Goal: Check status: Check status

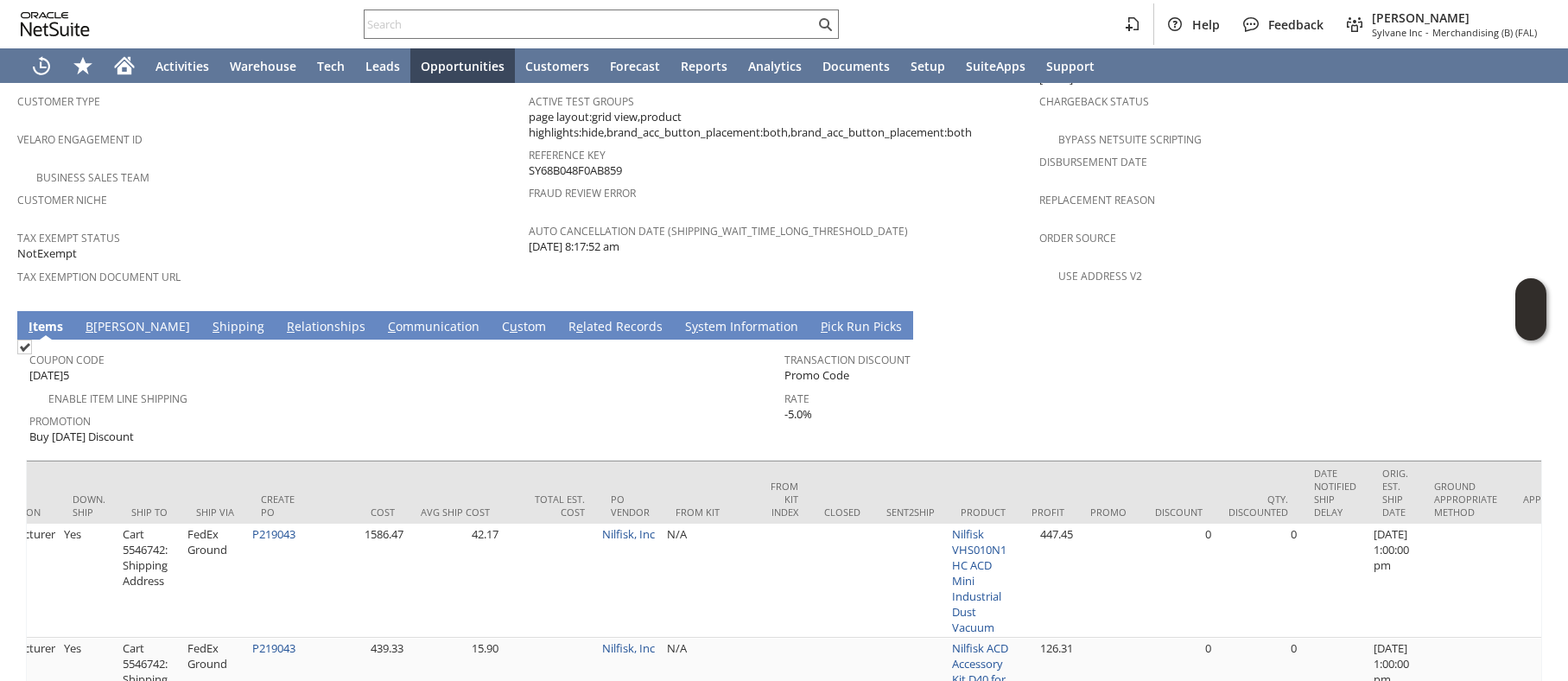
scroll to position [0, 2825]
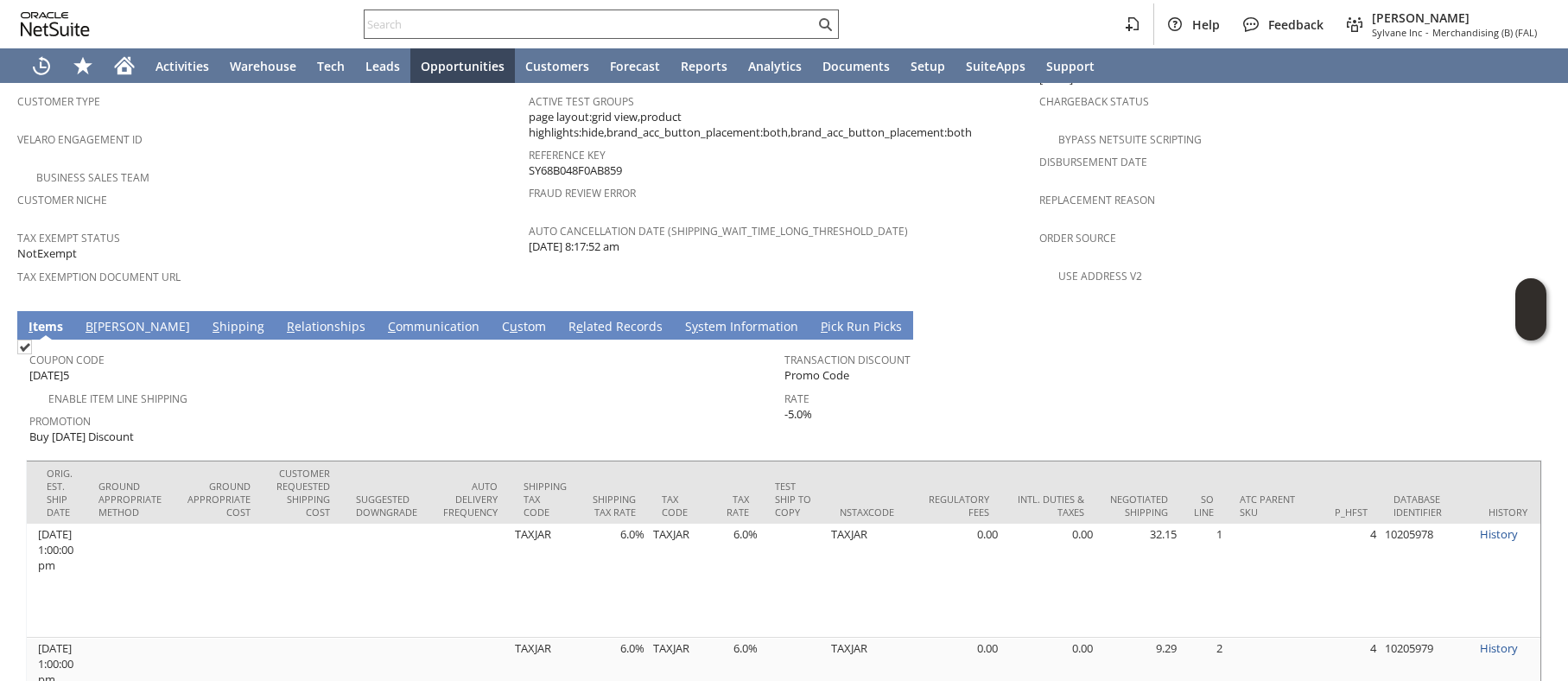
click at [472, 22] on input "text" at bounding box center [589, 24] width 450 height 20
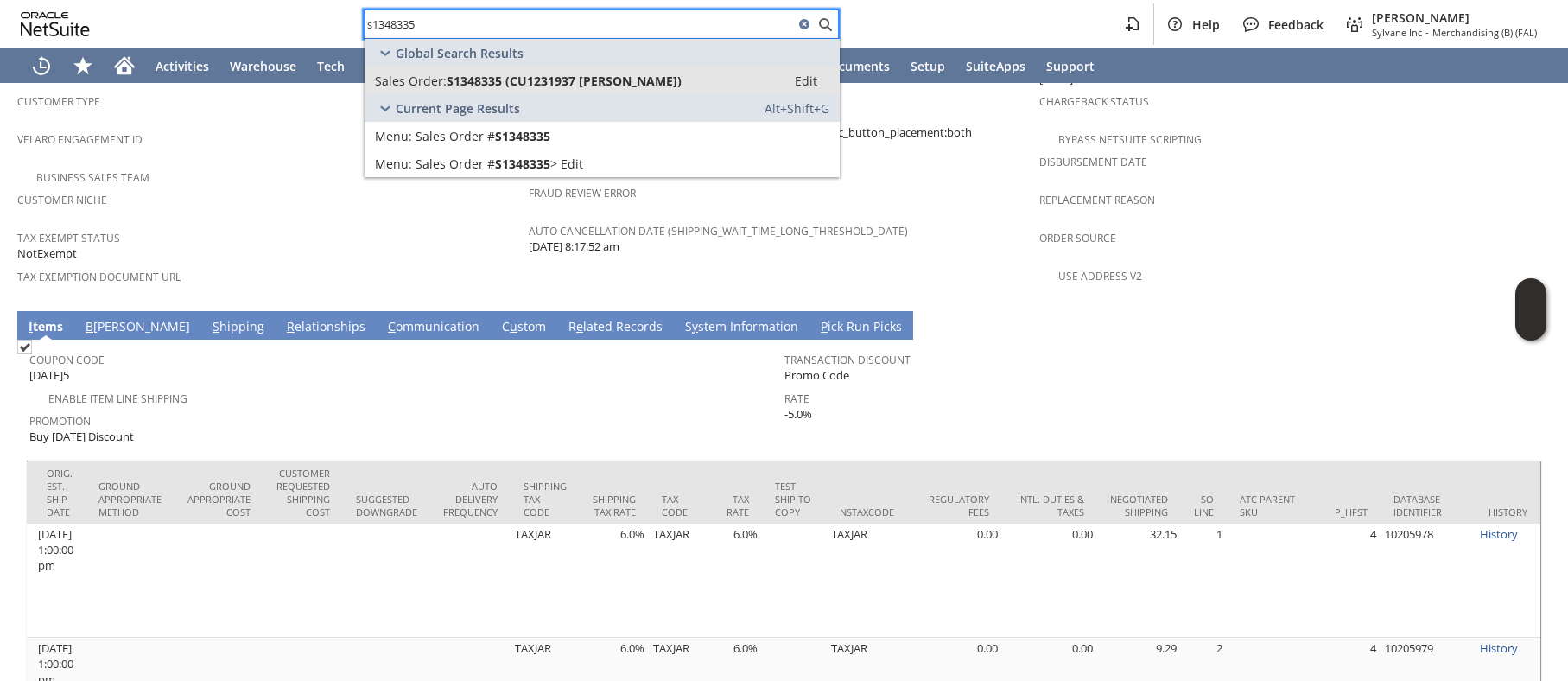
type input "s1348335"
click at [488, 80] on span "S1348335 (CU1231937 William Kraus)" at bounding box center [564, 80] width 235 height 17
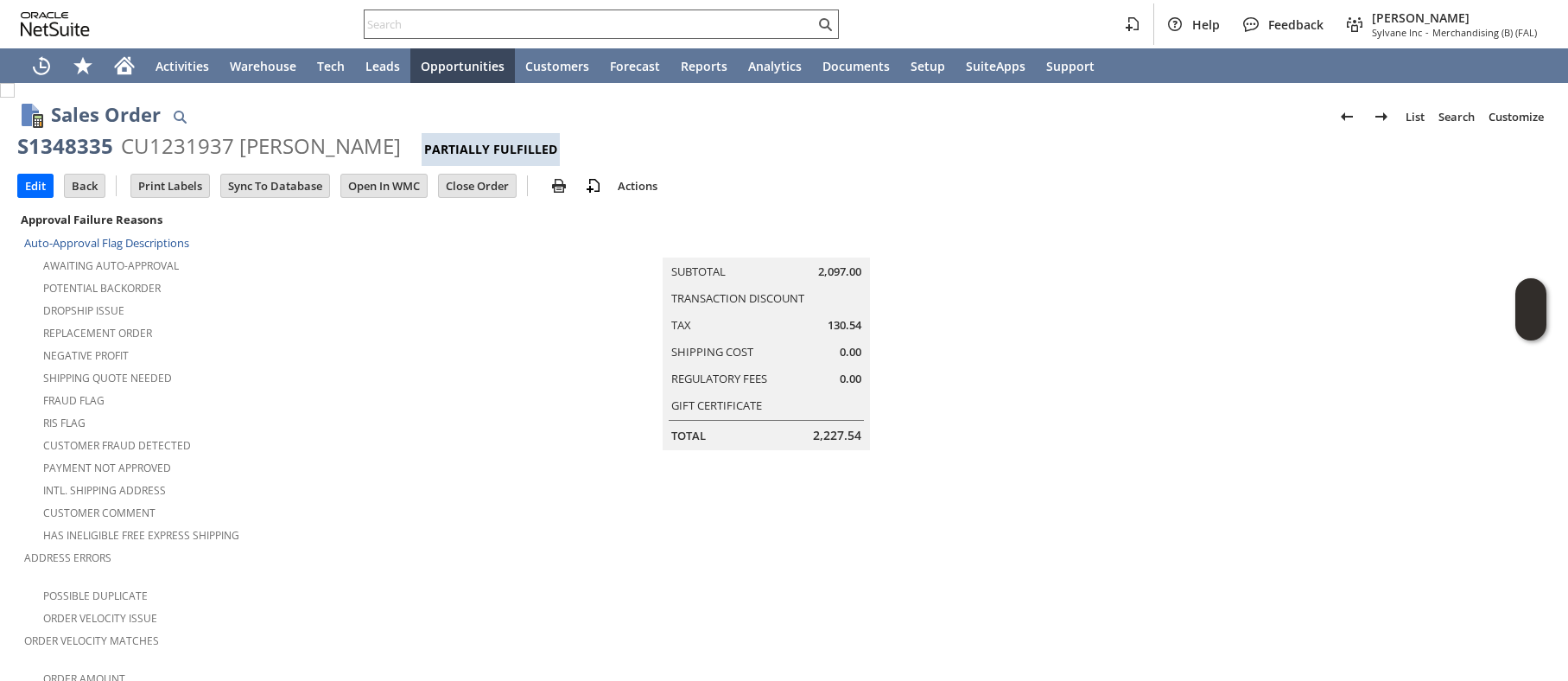
scroll to position [1239, 0]
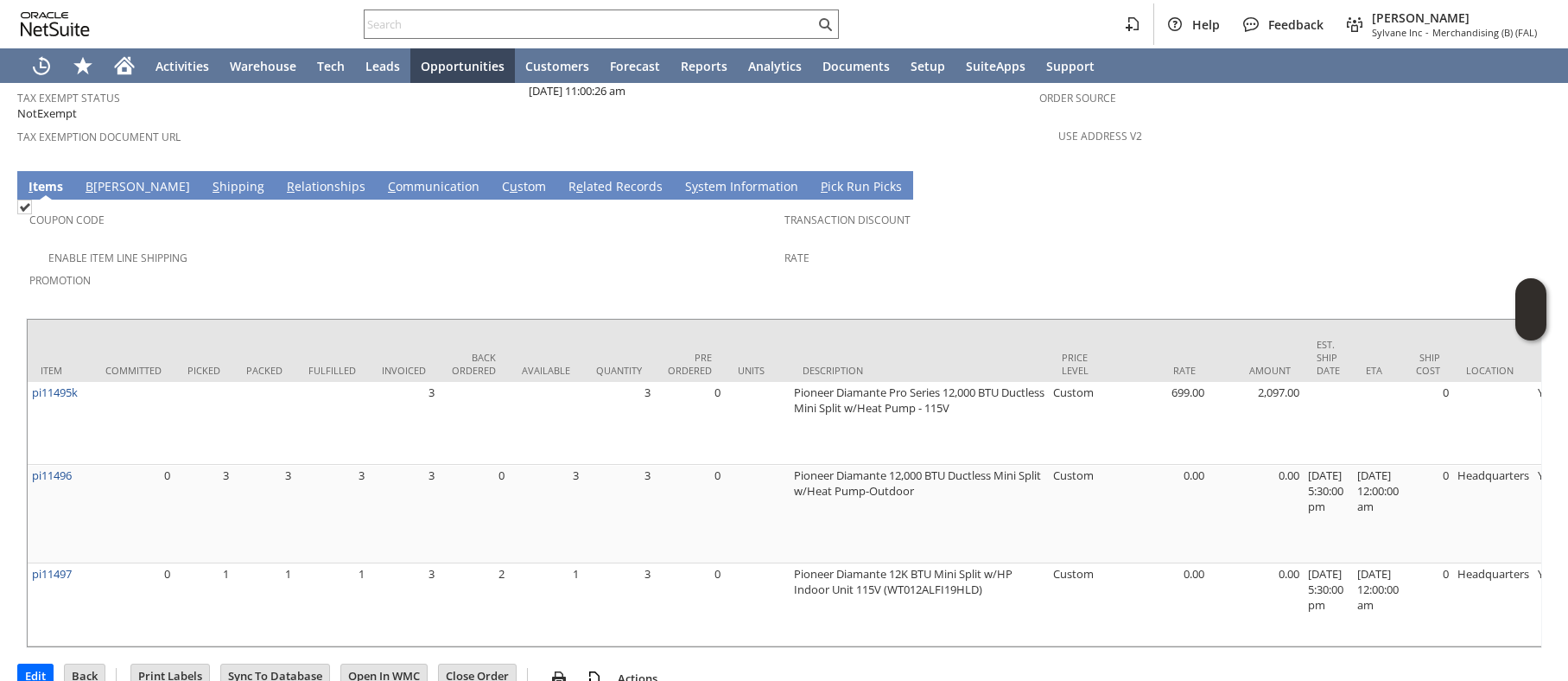
scroll to position [1275, 0]
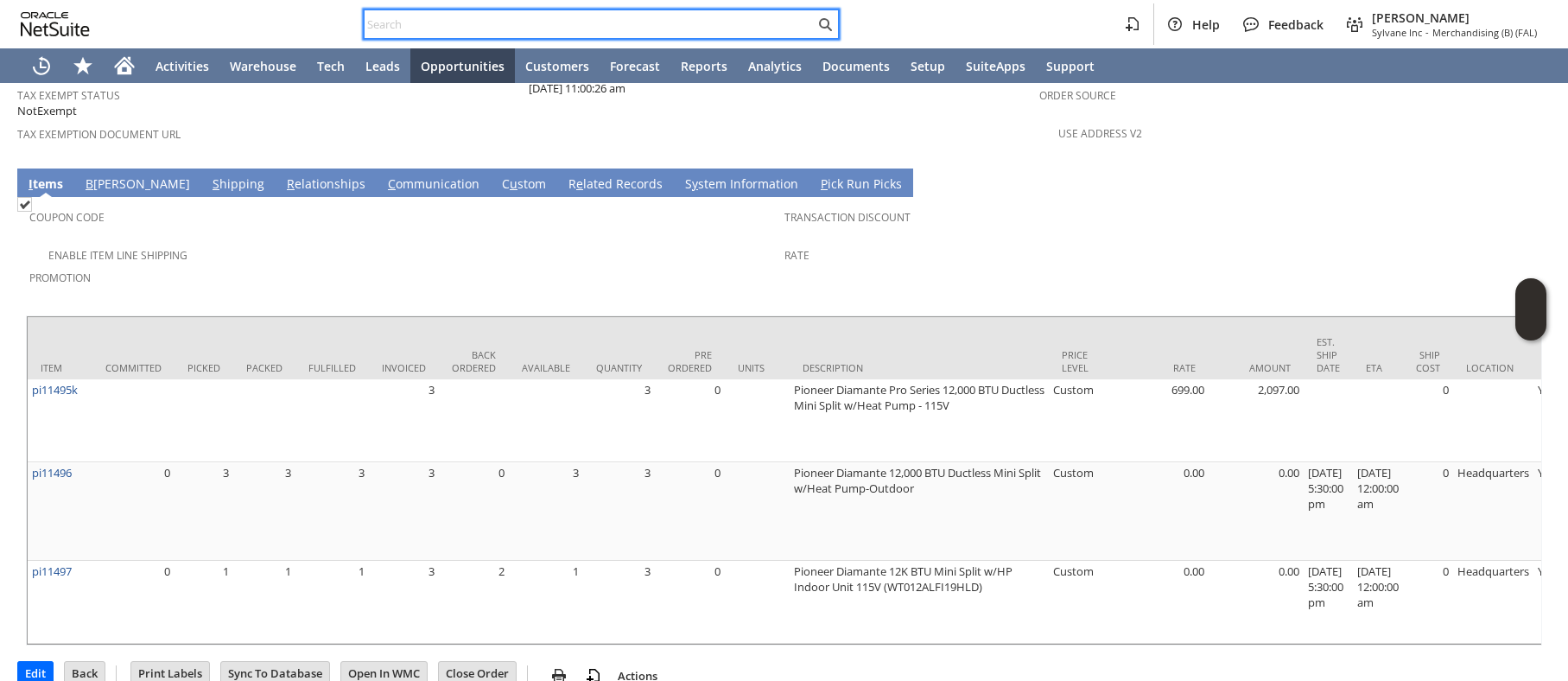
click at [446, 19] on input "text" at bounding box center [589, 24] width 450 height 20
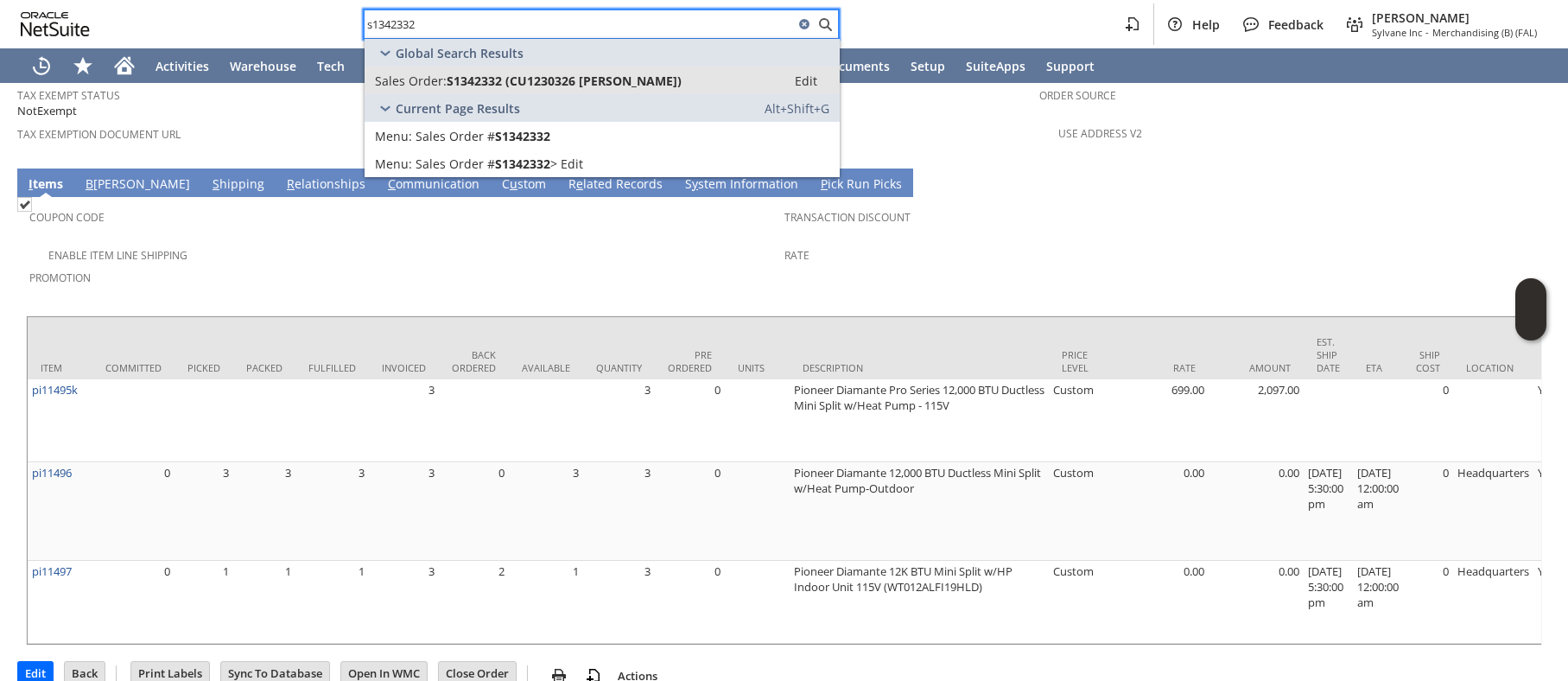
type input "s1342332"
click at [464, 78] on span "S1342332 (CU1230326 Flora Kelleher)" at bounding box center [564, 80] width 235 height 17
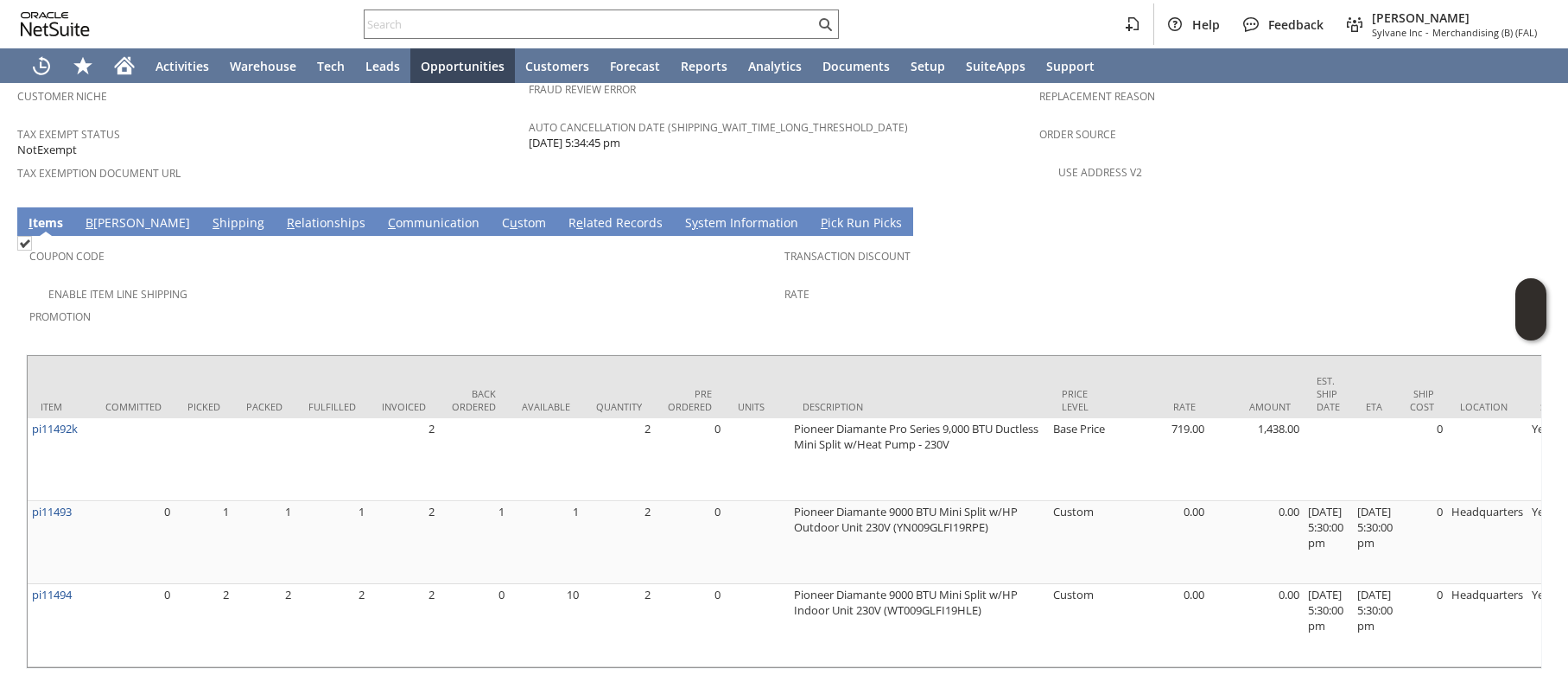
scroll to position [1241, 0]
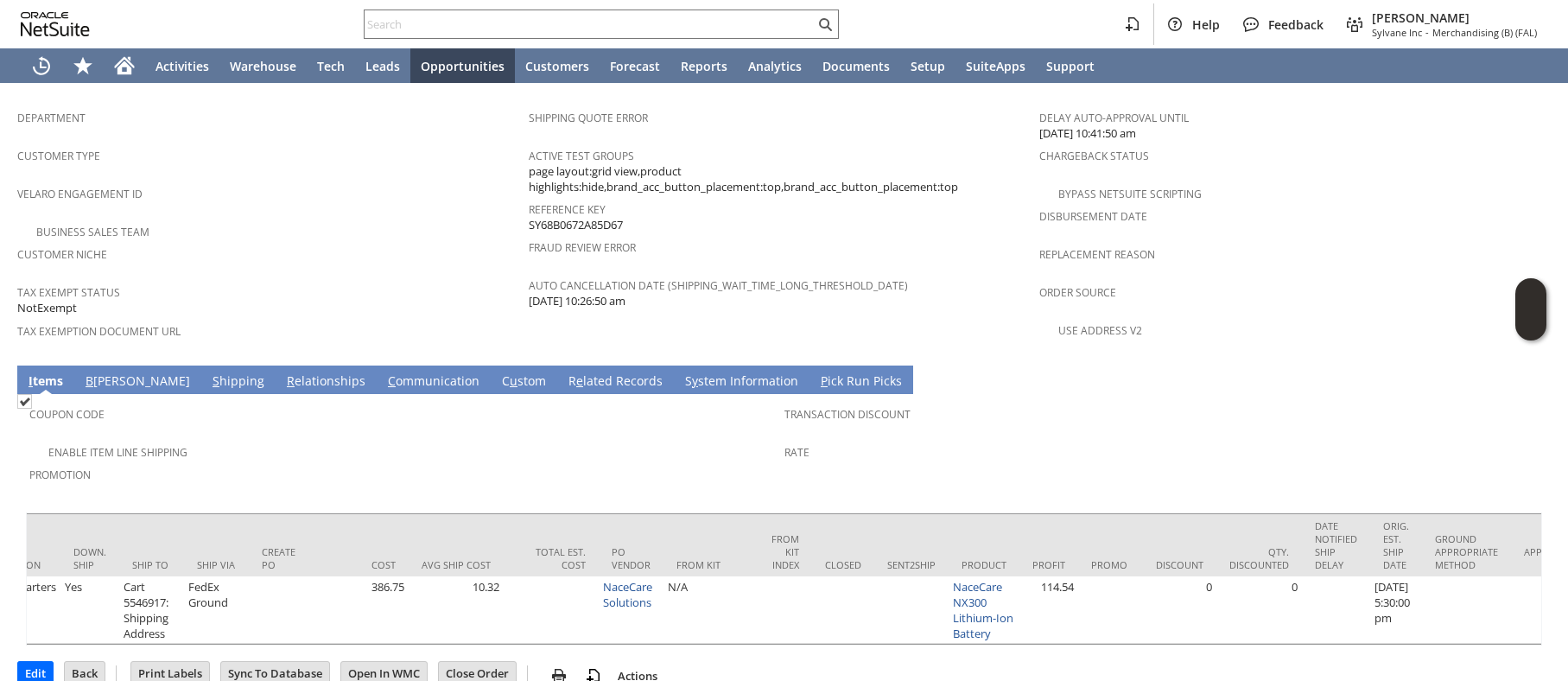
scroll to position [0, 2840]
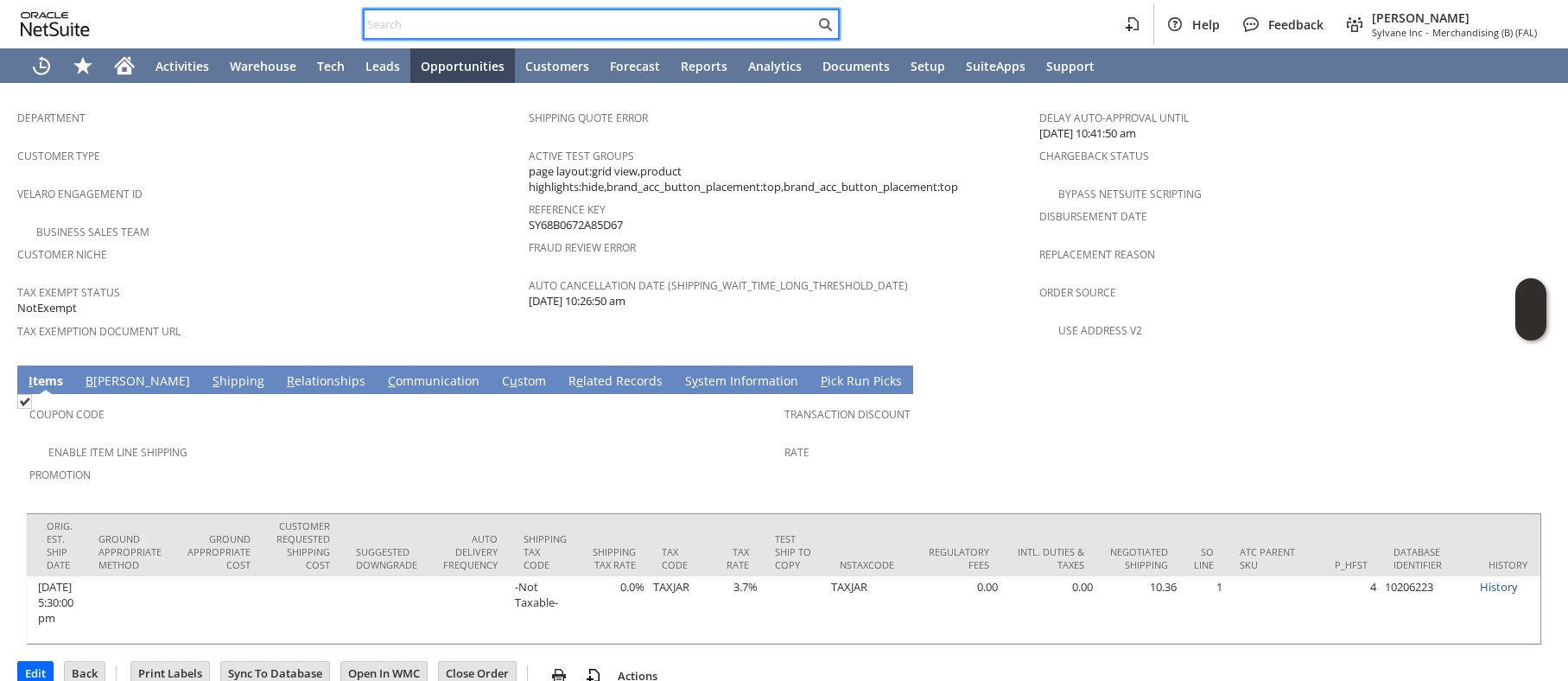
click at [432, 18] on input "text" at bounding box center [589, 24] width 450 height 20
click at [432, 30] on input "text" at bounding box center [589, 24] width 450 height 20
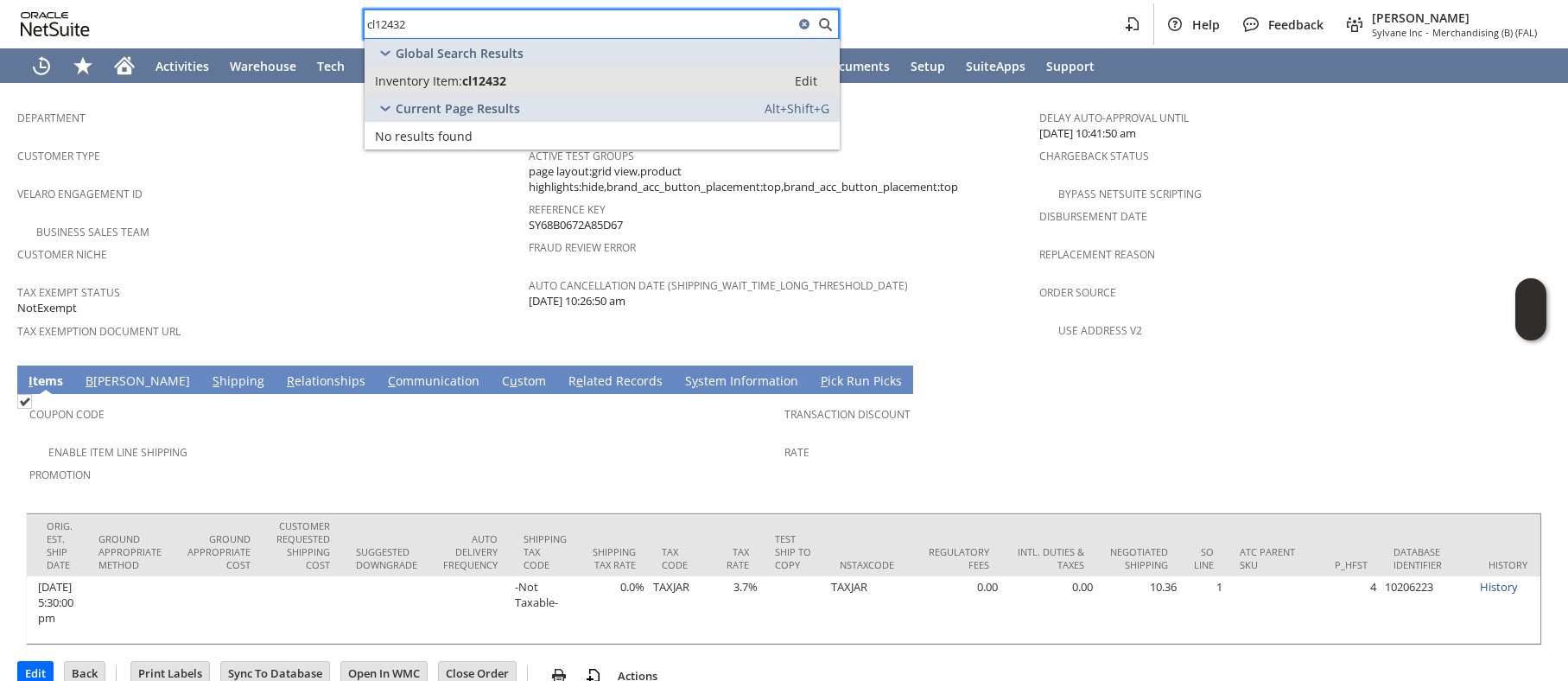
type input "cl12432"
click at [425, 76] on span "Inventory Item:" at bounding box center [418, 80] width 88 height 17
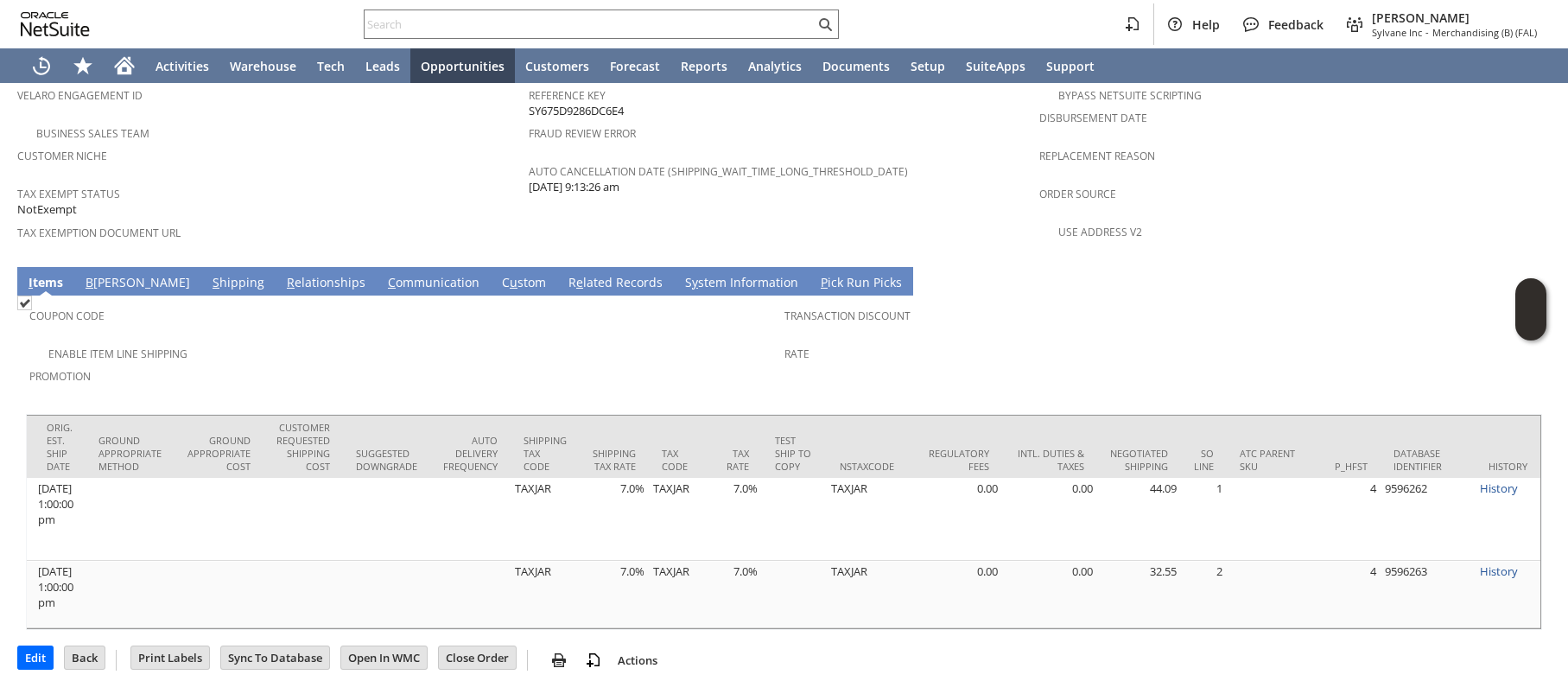
scroll to position [0, 1405]
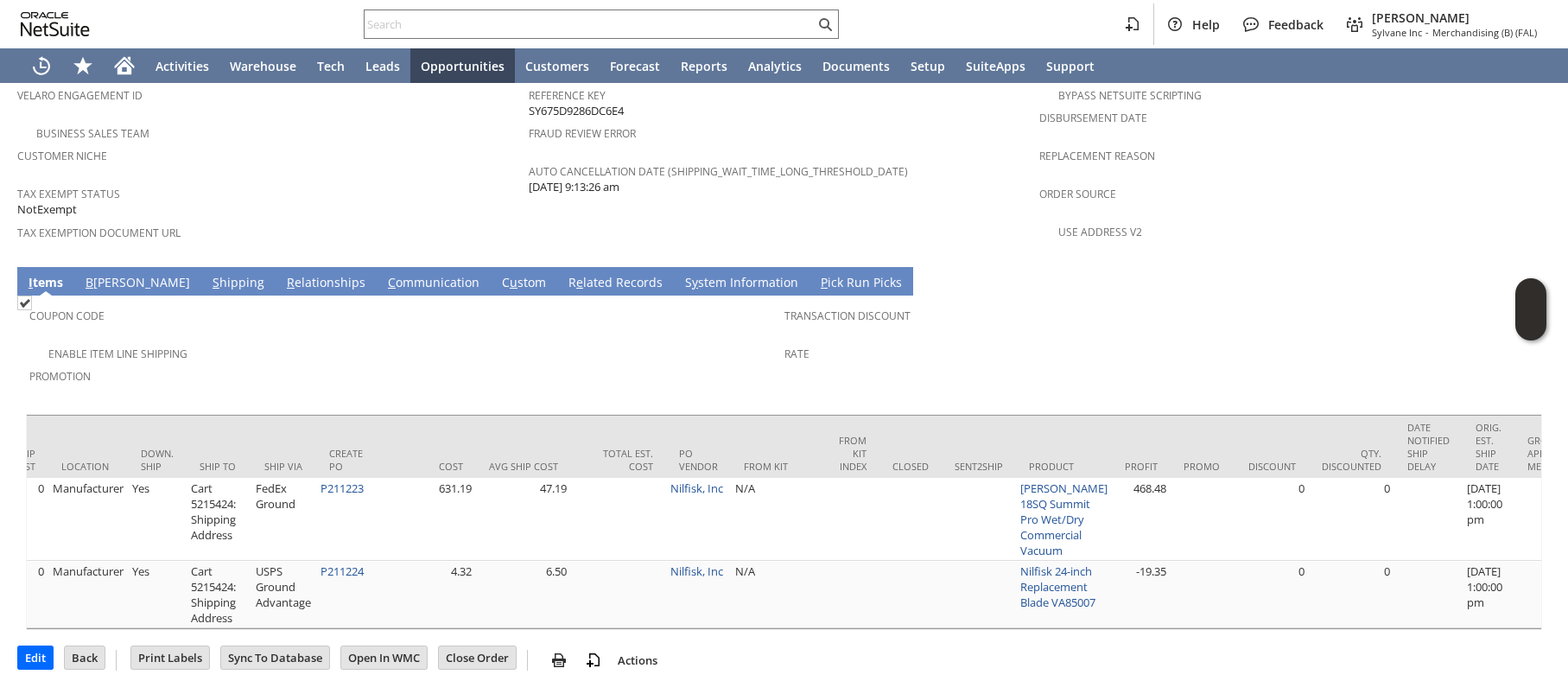
drag, startPoint x: 307, startPoint y: 616, endPoint x: 256, endPoint y: 616, distance: 51.0
click at [304, 616] on div "Item Committed Picked Packed Fulfilled Invoiced Back Ordered Available Quantity…" at bounding box center [784, 522] width 1517 height 216
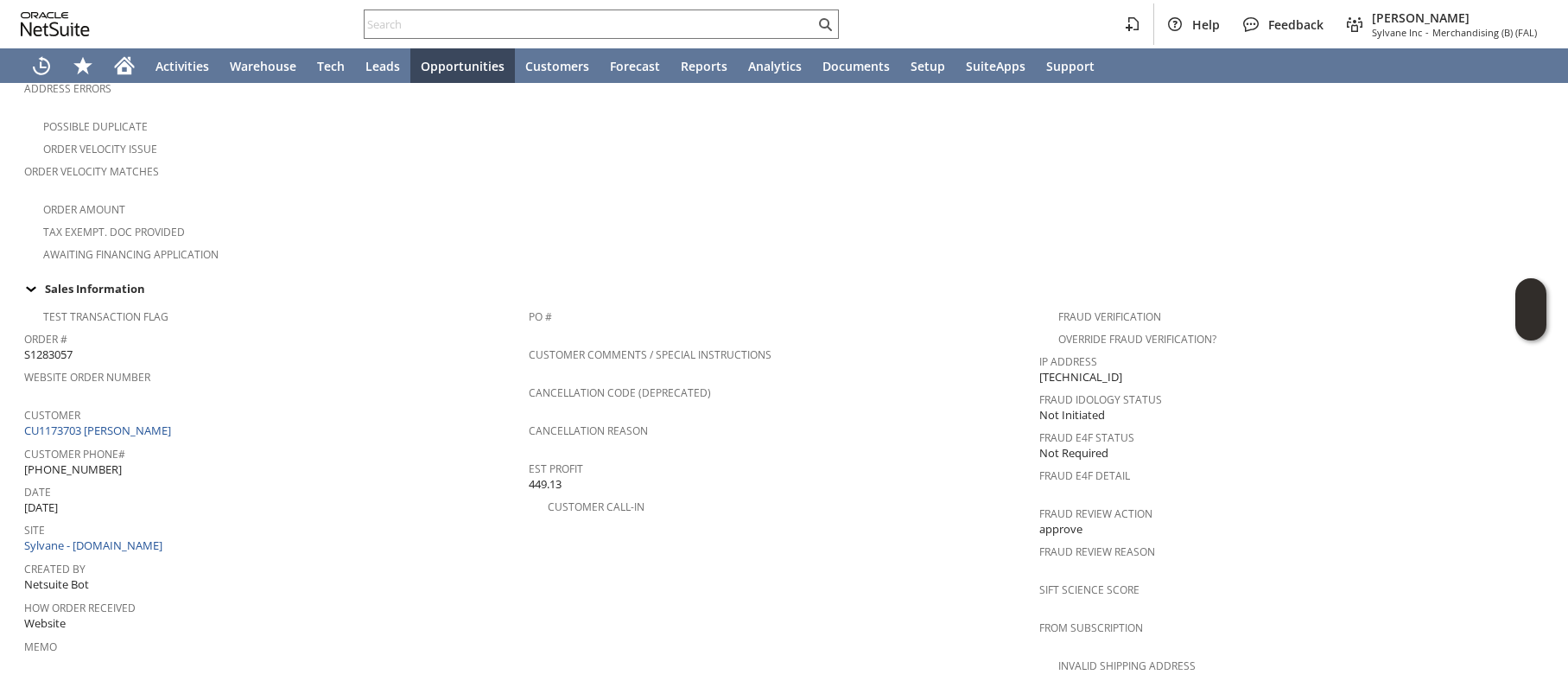
scroll to position [0, 0]
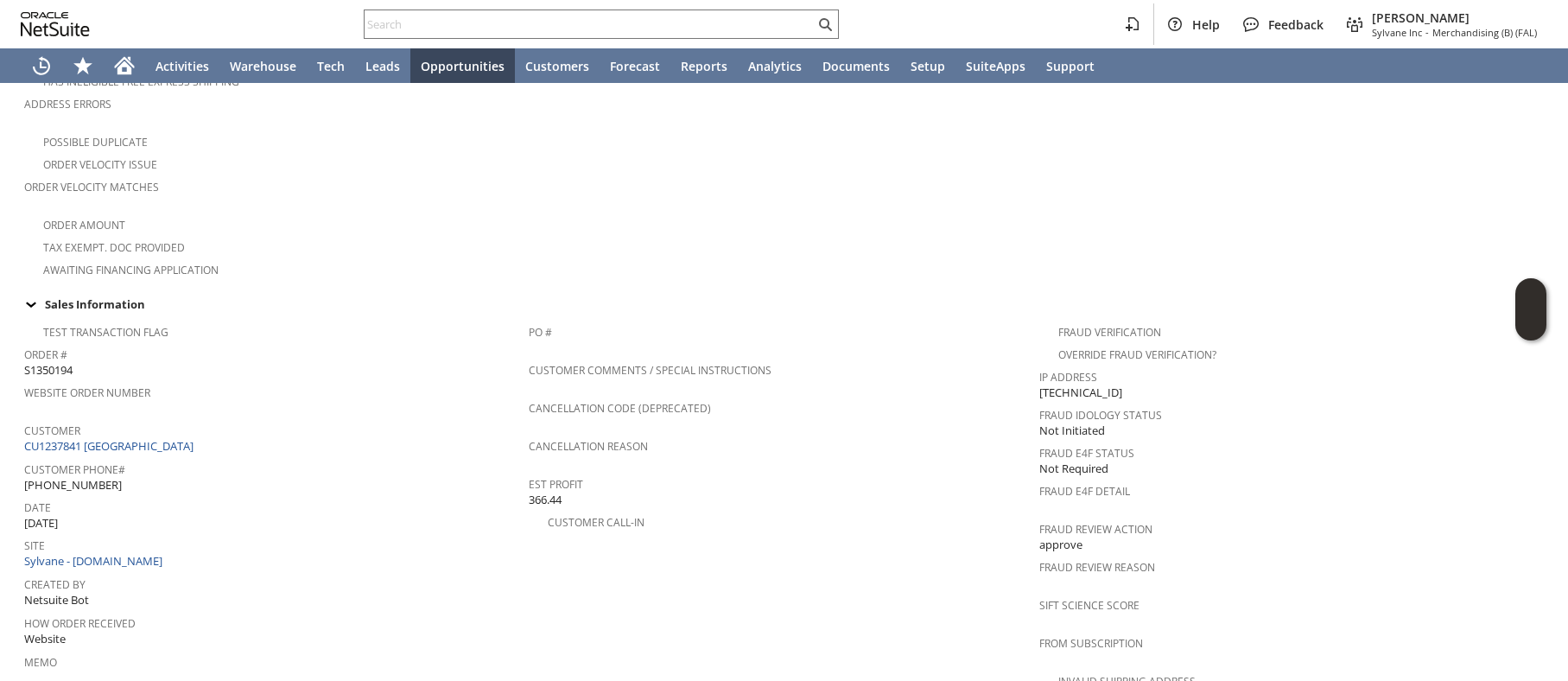
scroll to position [457, 0]
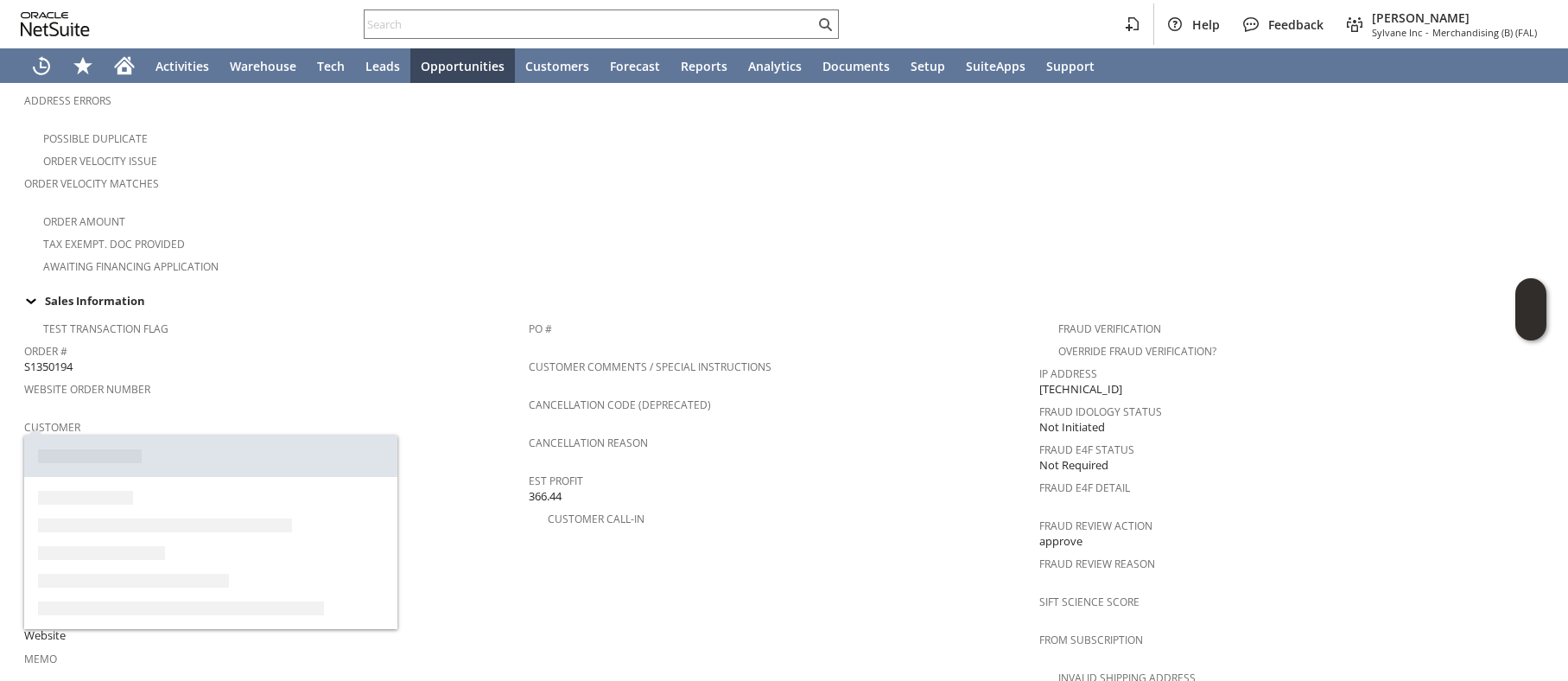
click at [162, 434] on link "CU1237841 [GEOGRAPHIC_DATA]" at bounding box center [111, 442] width 173 height 16
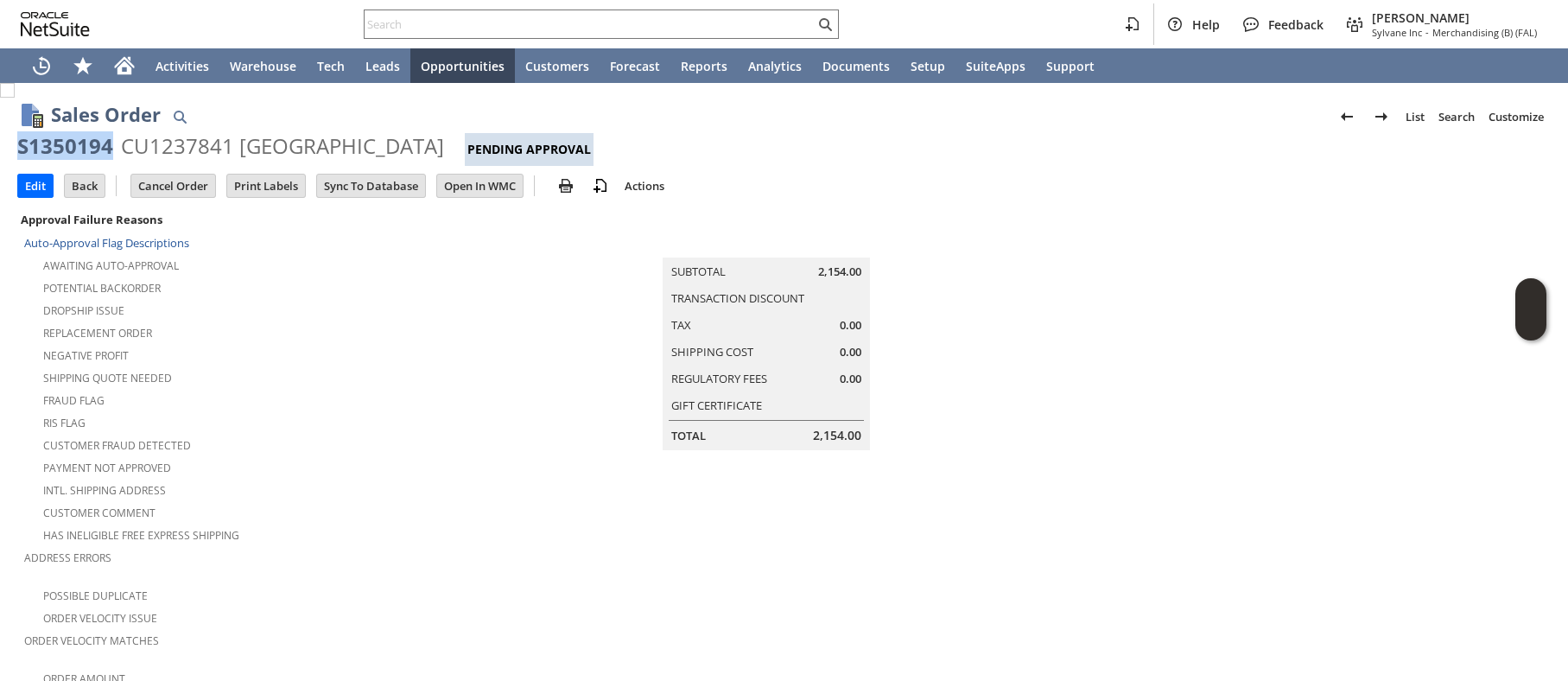
drag, startPoint x: 111, startPoint y: 145, endPoint x: 11, endPoint y: 149, distance: 100.1
copy div "S1350194"
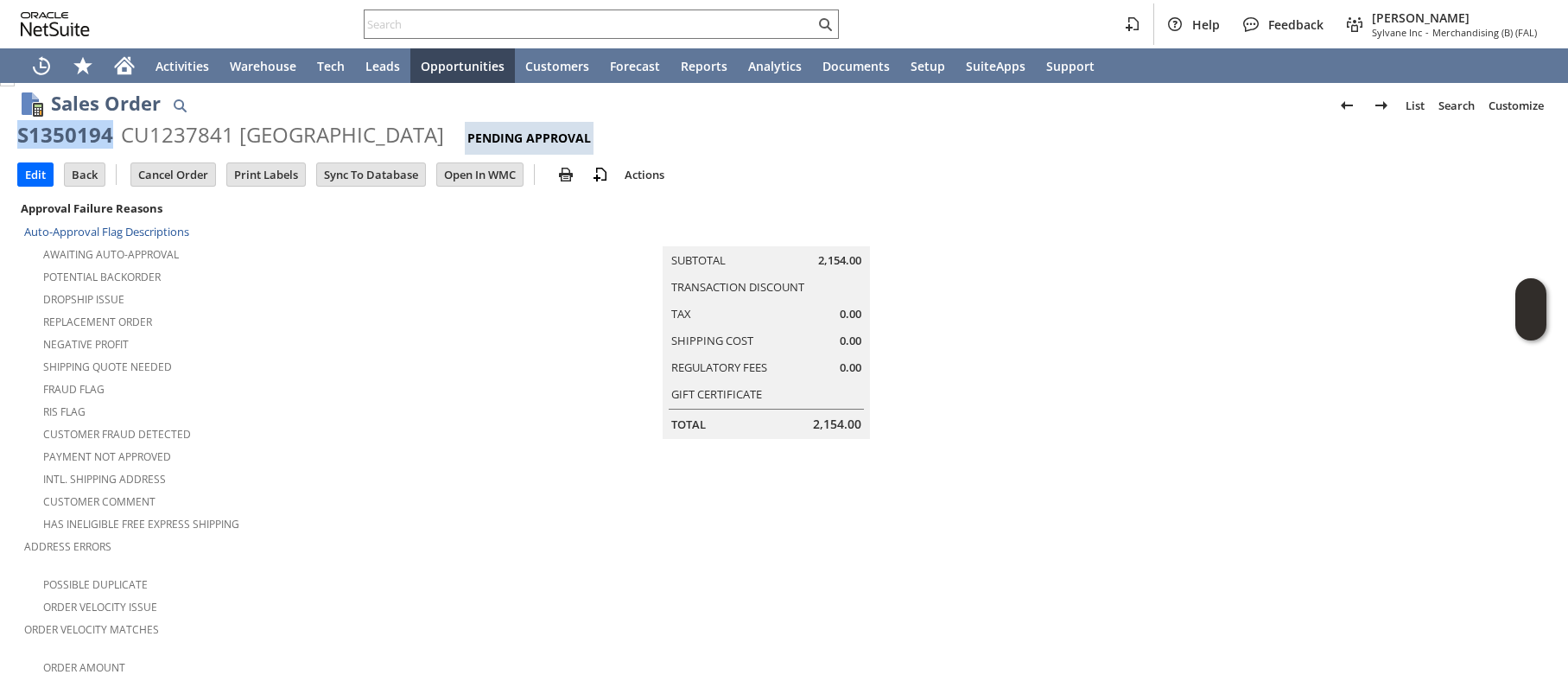
scroll to position [23, 0]
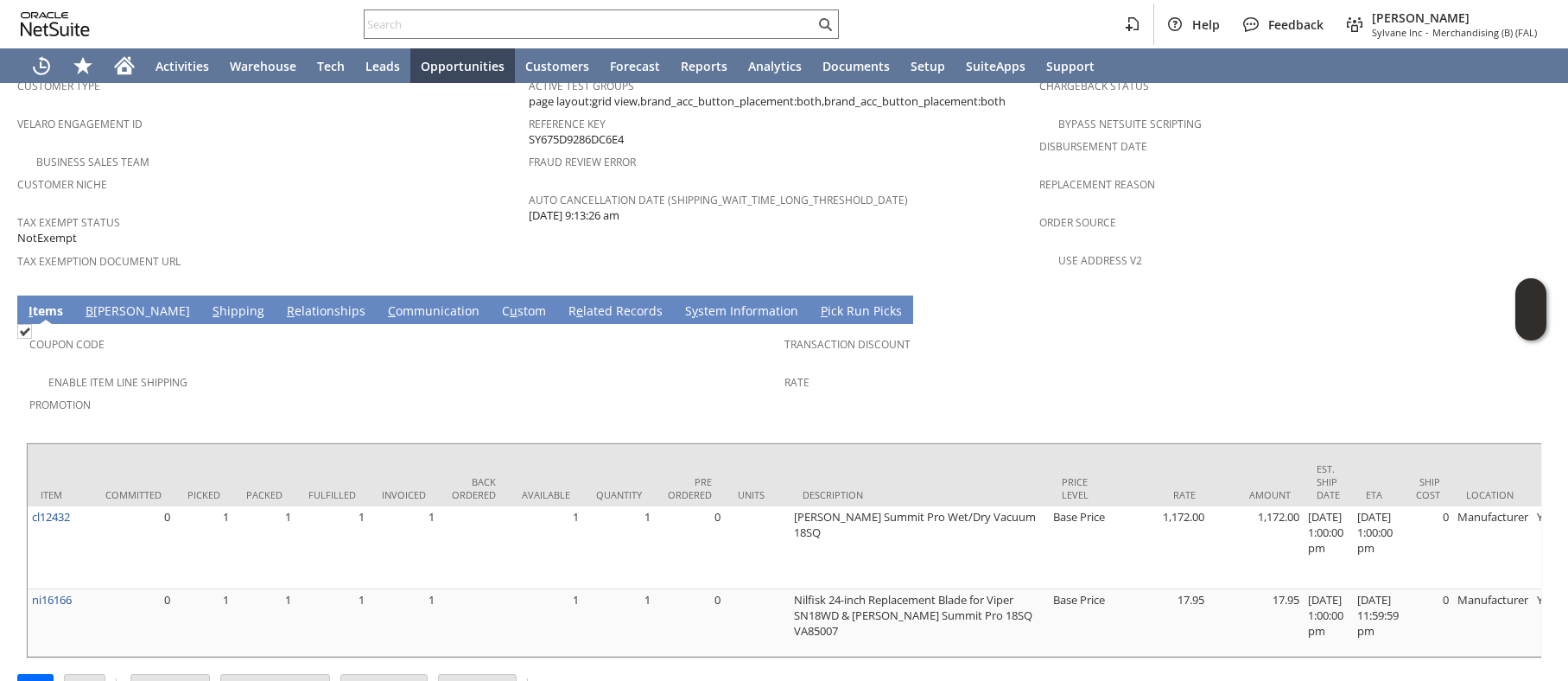
scroll to position [1147, 0]
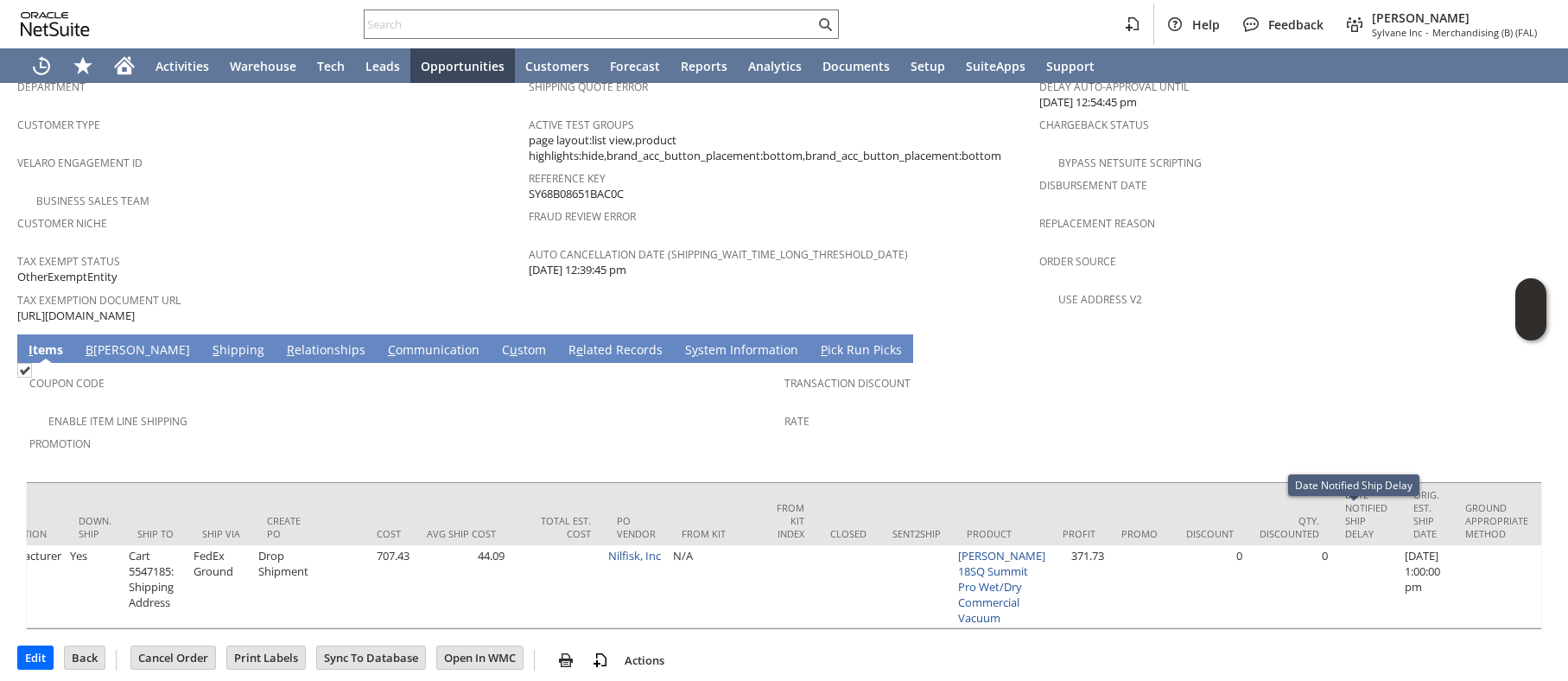
scroll to position [0, 2834]
